Goal: Transaction & Acquisition: Purchase product/service

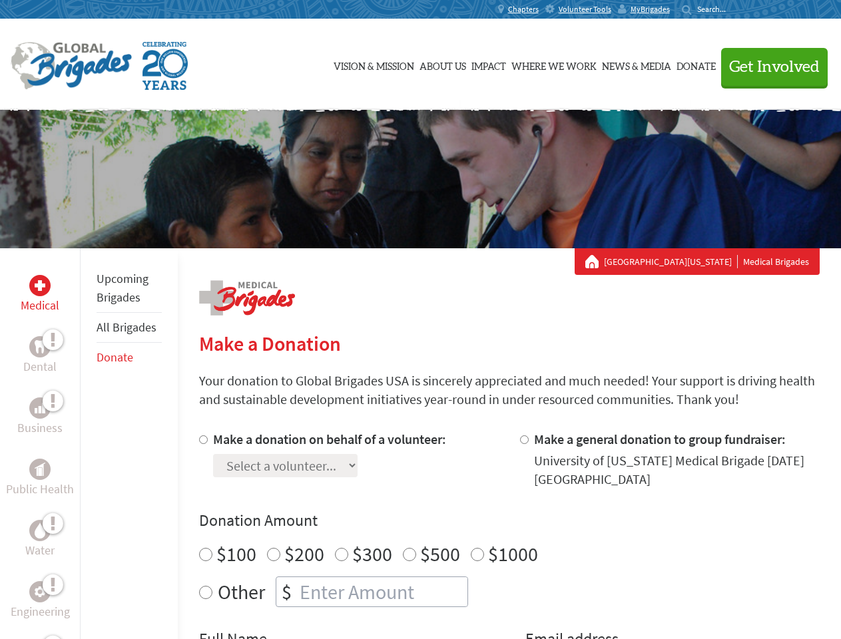
click at [735, 9] on div "Search for:" at bounding box center [708, 9] width 53 height 11
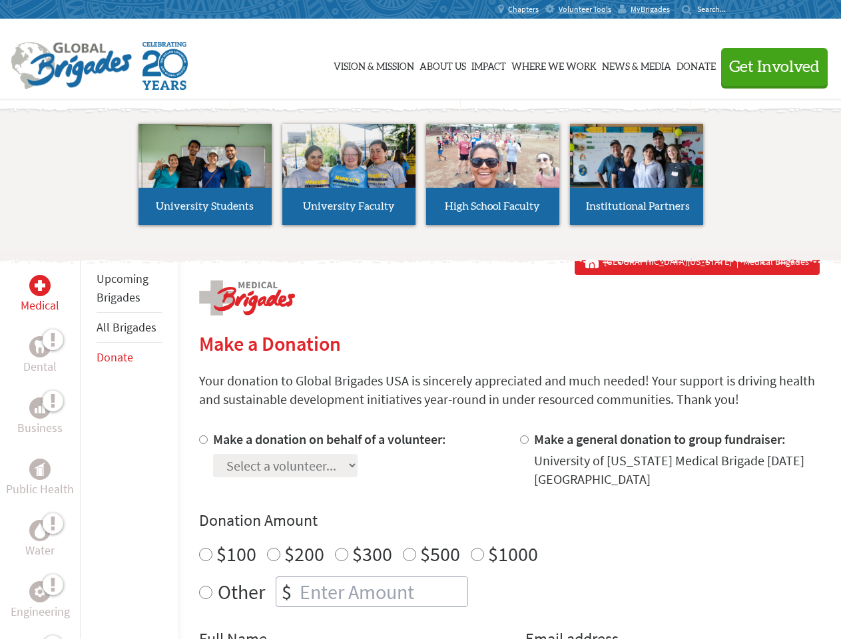
click at [769, 67] on span "Get Involved" at bounding box center [774, 67] width 91 height 16
click at [421, 179] on li "High School Faculty" at bounding box center [493, 174] width 144 height 123
click at [88, 444] on div "Upcoming Brigades All Brigades Donate" at bounding box center [129, 567] width 98 height 639
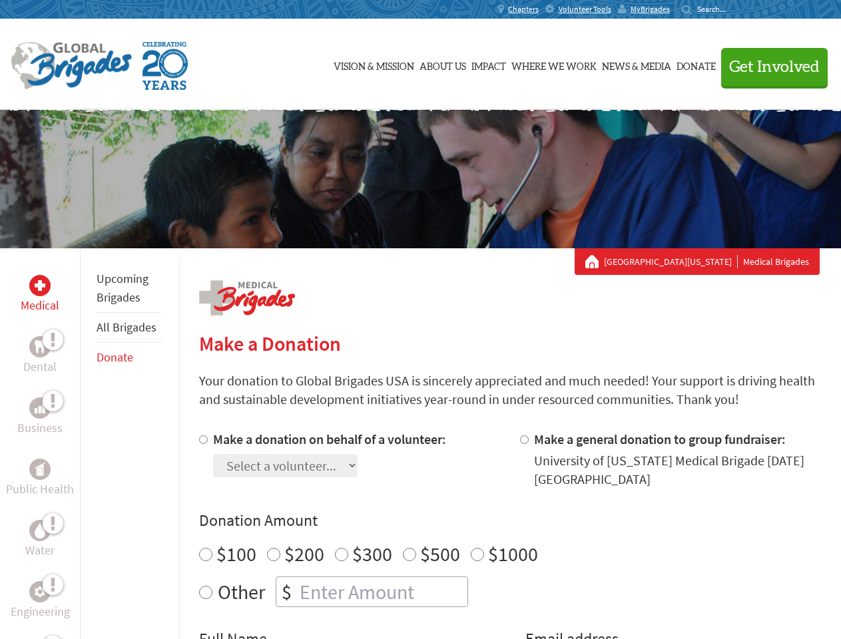
click at [509, 535] on div "Donation Amount $100 $200 $300 $500 $1000 Other $" at bounding box center [509, 558] width 621 height 97
click at [202, 440] on input "Make a donation on behalf of a volunteer:" at bounding box center [203, 440] width 9 height 9
radio input "true"
click at [524, 440] on input "Make a general donation to group fundraiser:" at bounding box center [524, 440] width 9 height 9
radio input "true"
